Goal: Find specific fact: Find specific fact

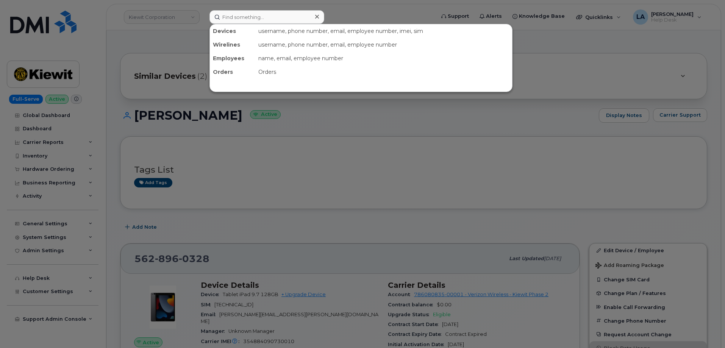
type input "[PHONE_NUMBER]"
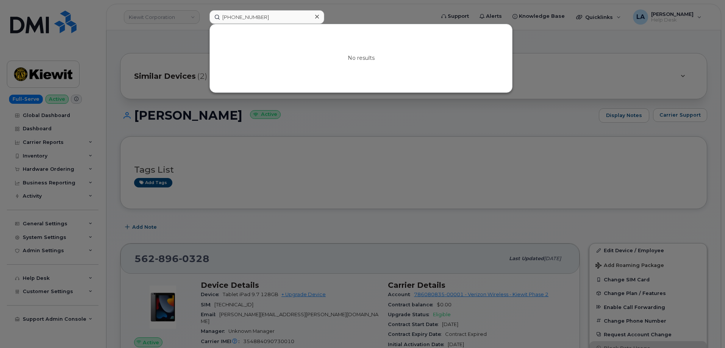
drag, startPoint x: 278, startPoint y: 17, endPoint x: 181, endPoint y: 11, distance: 96.8
click at [203, 11] on div "[PHONE_NUMBER] No results" at bounding box center [319, 17] width 233 height 14
drag, startPoint x: 256, startPoint y: 15, endPoint x: 263, endPoint y: 11, distance: 8.0
click at [256, 15] on input at bounding box center [266, 17] width 115 height 14
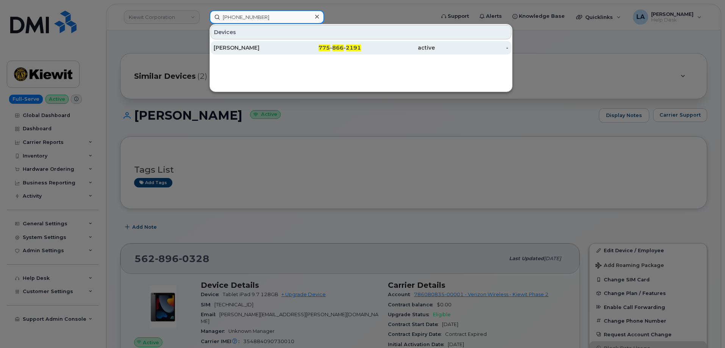
type input "775 866 2191"
click at [266, 47] on div "[PERSON_NAME]" at bounding box center [251, 48] width 74 height 8
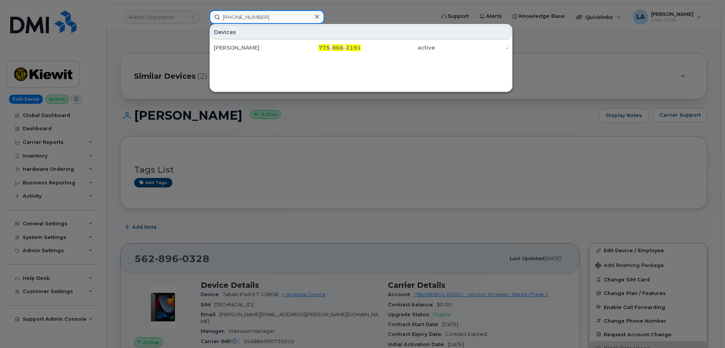
drag, startPoint x: 269, startPoint y: 19, endPoint x: 209, endPoint y: 18, distance: 59.9
click at [209, 18] on div "775 866 2191 Devices JAMES LOHAUS 775 - 866 - 2191 active -" at bounding box center [319, 17] width 233 height 14
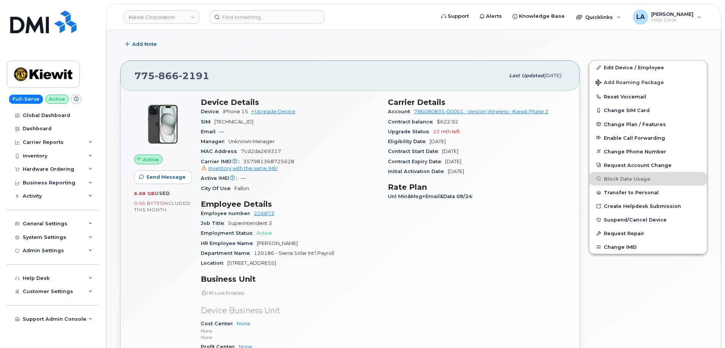
scroll to position [60, 0]
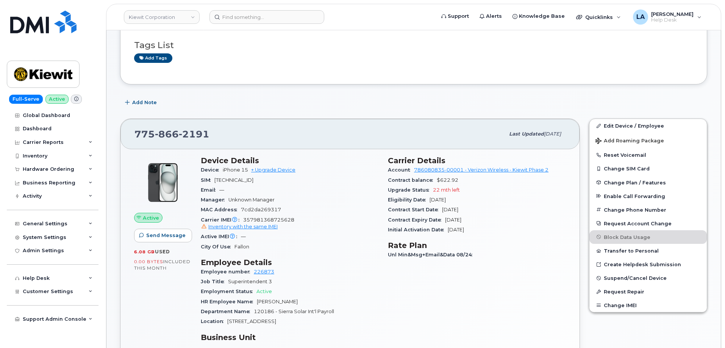
drag, startPoint x: 307, startPoint y: 303, endPoint x: 253, endPoint y: 303, distance: 53.4
click at [253, 303] on div "HR Employee Name [PERSON_NAME]" at bounding box center [290, 302] width 178 height 10
copy span "[PERSON_NAME]"
